Goal: Browse casually

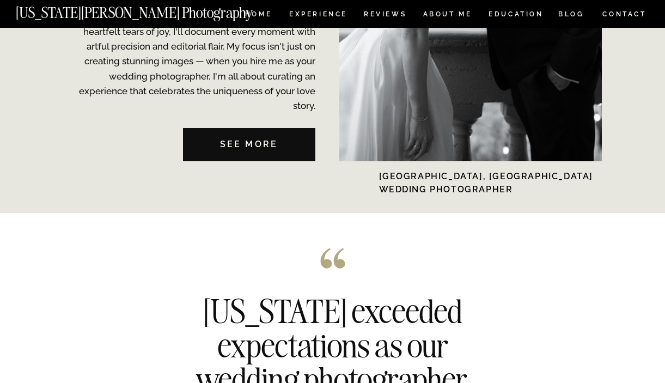
scroll to position [2649, 0]
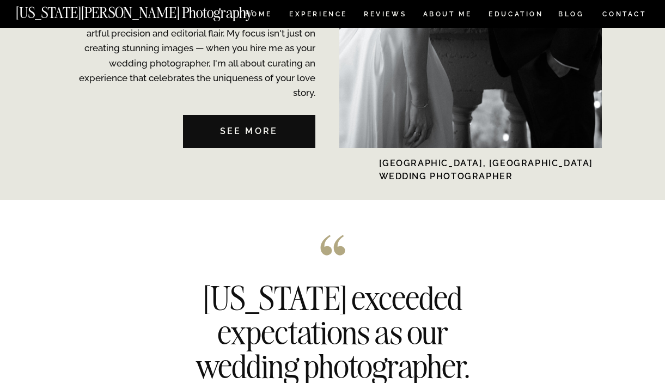
click at [261, 10] on nav "[US_STATE][PERSON_NAME] Photography" at bounding box center [152, 9] width 273 height 9
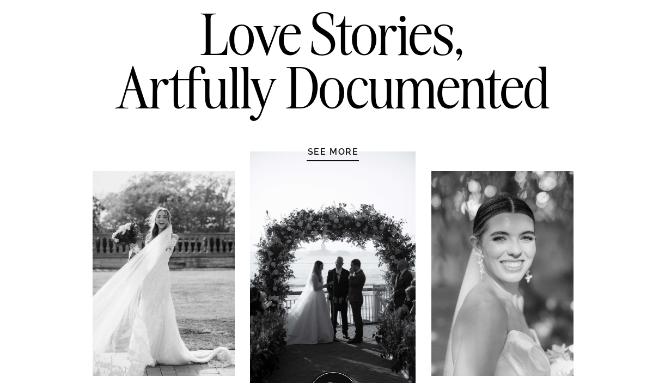
scroll to position [184, 0]
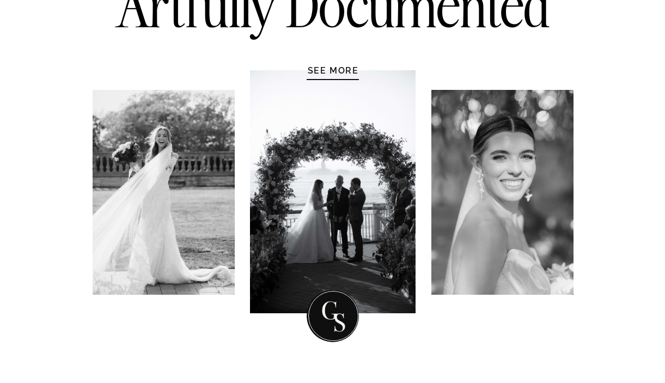
click at [330, 71] on h1 "SEE MORE" at bounding box center [334, 70] width 104 height 11
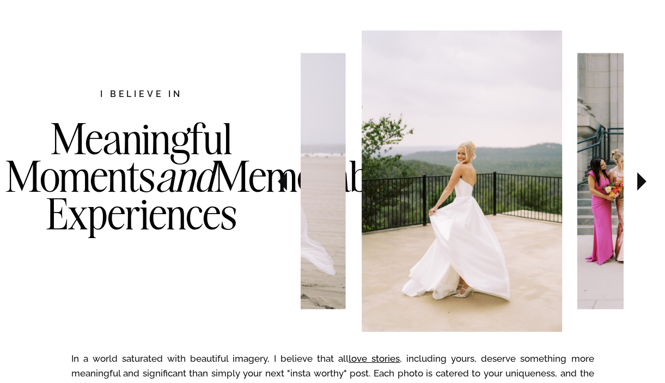
scroll to position [562, 0]
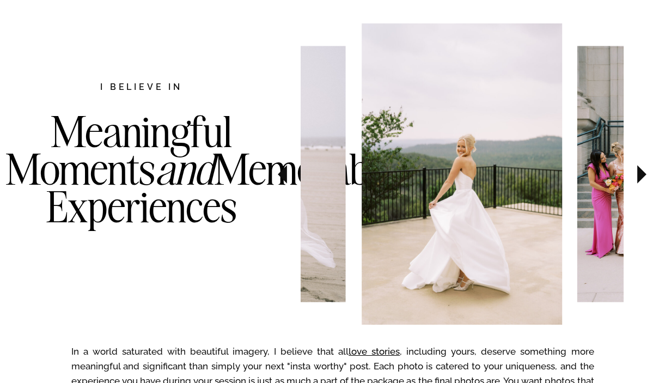
click at [283, 179] on icon at bounding box center [282, 174] width 9 height 19
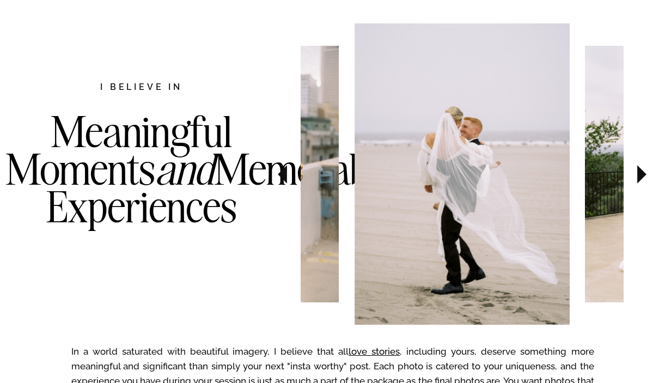
click at [283, 179] on icon at bounding box center [282, 174] width 9 height 19
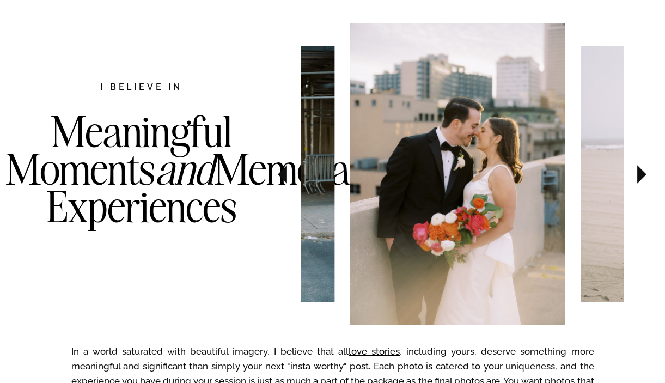
click at [283, 179] on icon at bounding box center [282, 174] width 9 height 19
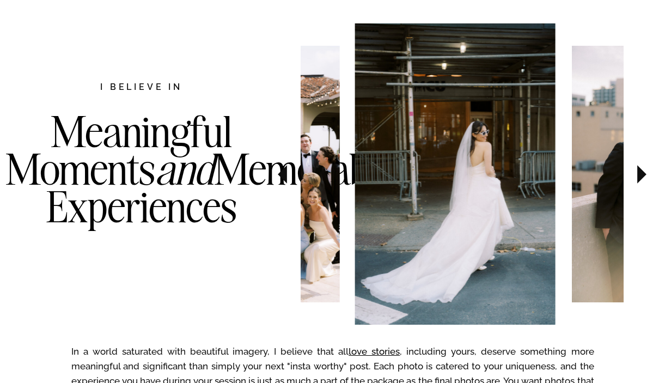
click at [283, 179] on icon at bounding box center [282, 174] width 9 height 19
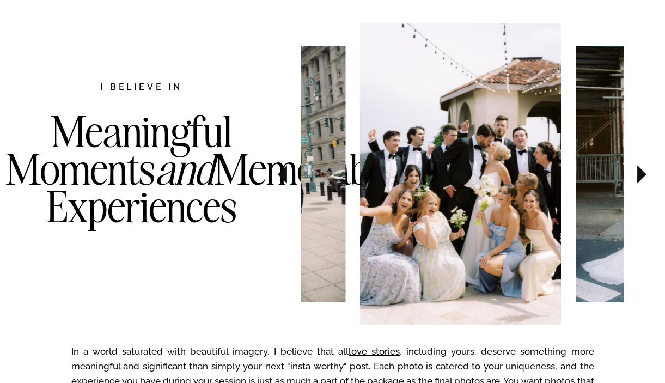
click at [284, 180] on icon at bounding box center [282, 174] width 9 height 19
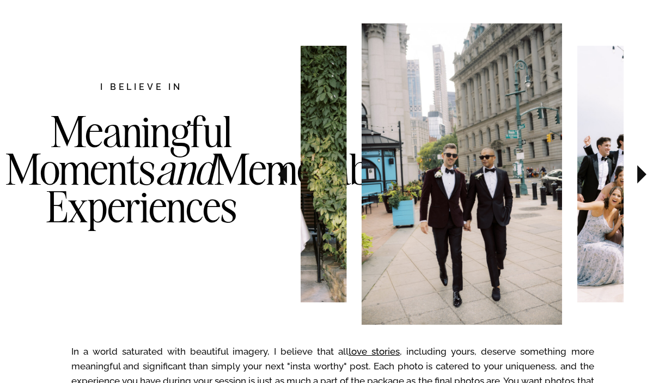
click at [285, 180] on icon at bounding box center [282, 174] width 9 height 19
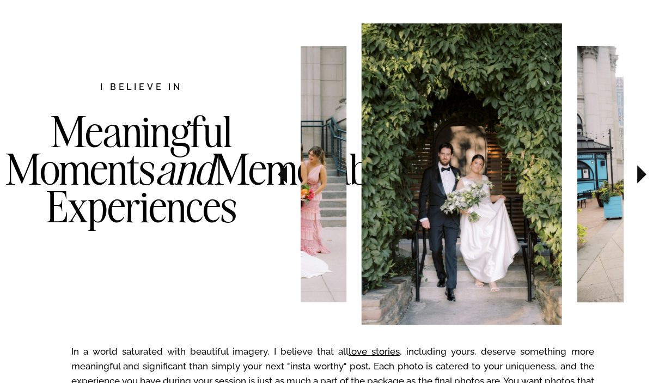
click at [285, 180] on icon at bounding box center [282, 174] width 9 height 19
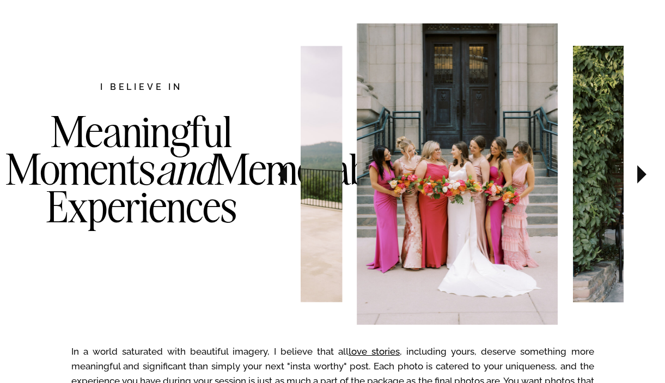
click at [285, 180] on icon at bounding box center [282, 174] width 9 height 19
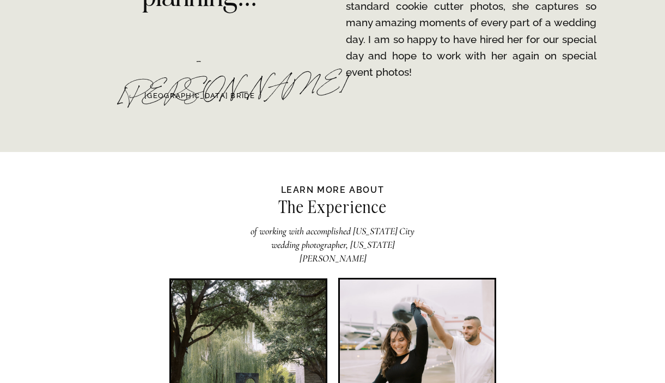
scroll to position [2147, 0]
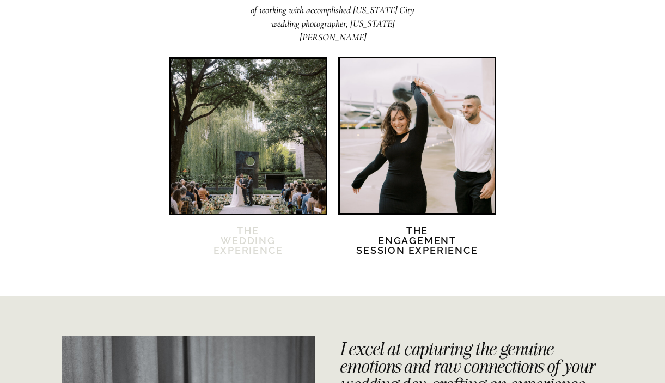
click at [259, 247] on h2 "The Wedding Experience" at bounding box center [249, 247] width 94 height 42
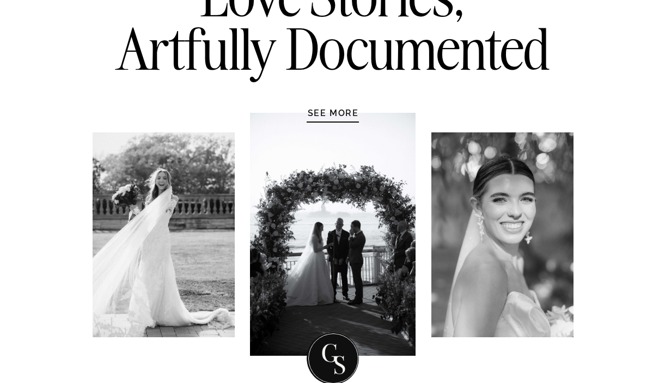
scroll to position [0, 0]
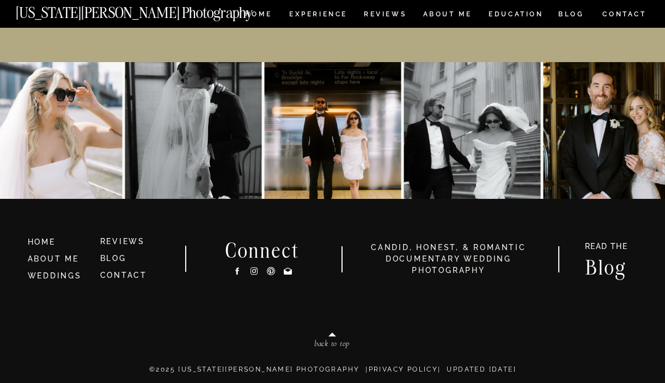
scroll to position [5138, 0]
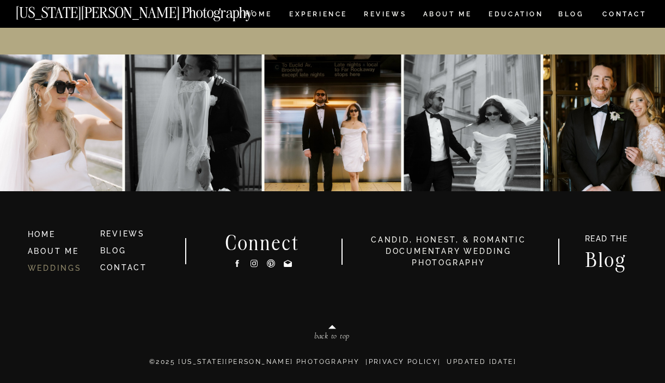
click at [44, 272] on link "WEDDINGS" at bounding box center [55, 268] width 54 height 9
click at [59, 266] on link "WEDDINGS" at bounding box center [55, 268] width 54 height 9
click at [258, 14] on nav "[US_STATE][PERSON_NAME] Photography" at bounding box center [152, 9] width 273 height 9
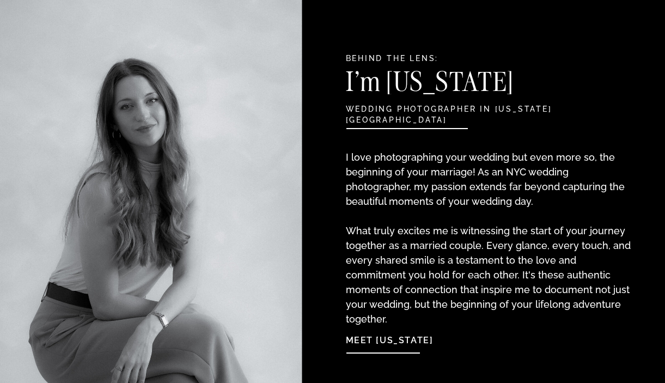
scroll to position [1154, 0]
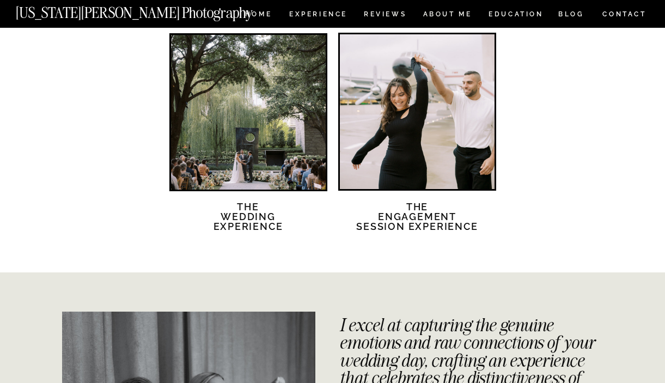
scroll to position [1872, 0]
